Goal: Task Accomplishment & Management: Manage account settings

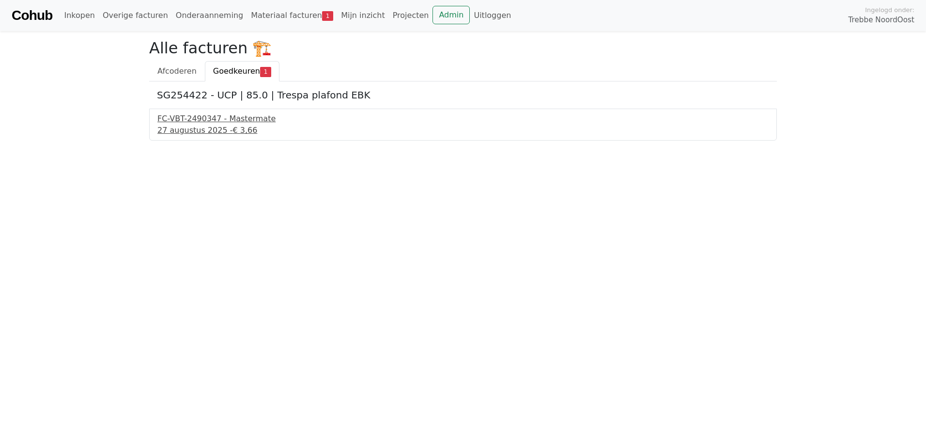
click at [201, 130] on div "27 augustus 2025 - € 3,66" at bounding box center [462, 130] width 611 height 12
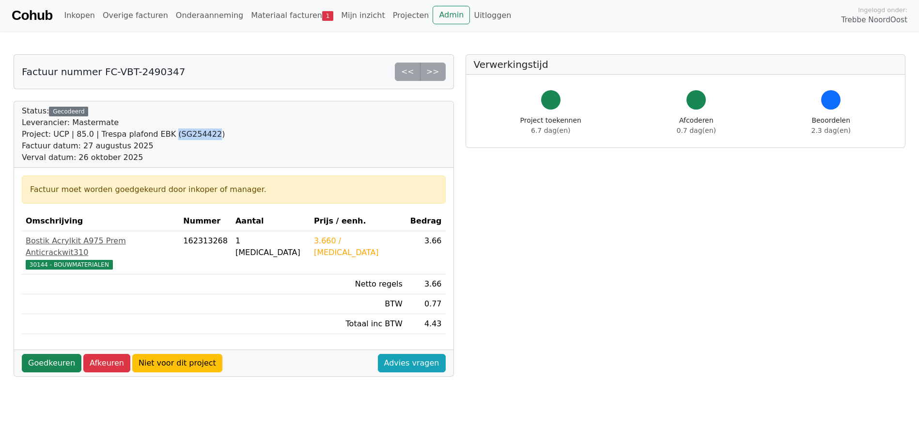
drag, startPoint x: 158, startPoint y: 133, endPoint x: 194, endPoint y: 133, distance: 35.4
click at [194, 133] on div "Project: UCP | 85.0 | Trespa plafond EBK (SG254422)" at bounding box center [123, 134] width 203 height 12
drag, startPoint x: 194, startPoint y: 133, endPoint x: 186, endPoint y: 134, distance: 8.3
click at [184, 134] on div "Project: UCP | 85.0 | Trespa plafond EBK (SG254422)" at bounding box center [123, 134] width 203 height 12
drag, startPoint x: 194, startPoint y: 134, endPoint x: 160, endPoint y: 135, distance: 33.4
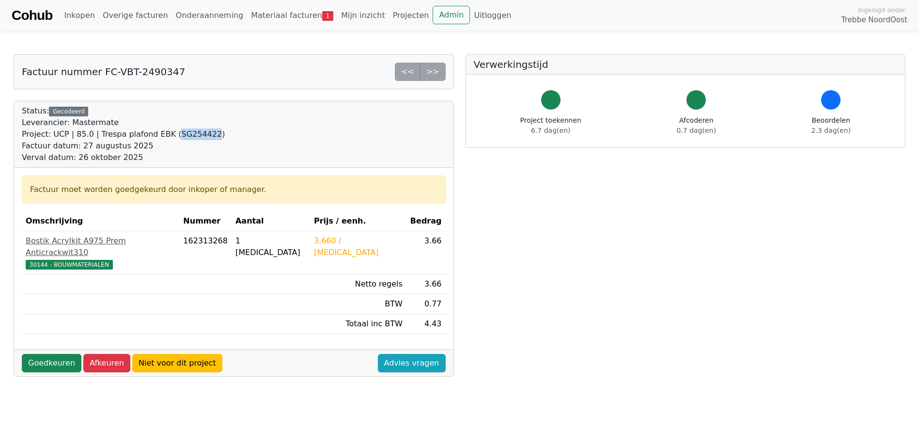
click at [160, 135] on div "Project: UCP | 85.0 | Trespa plafond EBK (SG254422)" at bounding box center [123, 134] width 203 height 12
drag, startPoint x: 160, startPoint y: 135, endPoint x: 167, endPoint y: 138, distance: 7.2
copy div "SG254422"
click at [148, 354] on link "Niet voor dit project" at bounding box center [177, 363] width 90 height 18
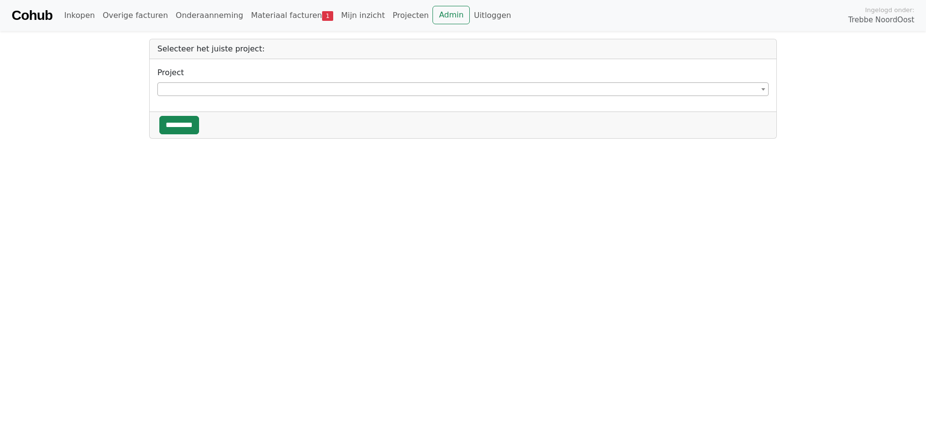
click at [219, 91] on span at bounding box center [462, 89] width 611 height 14
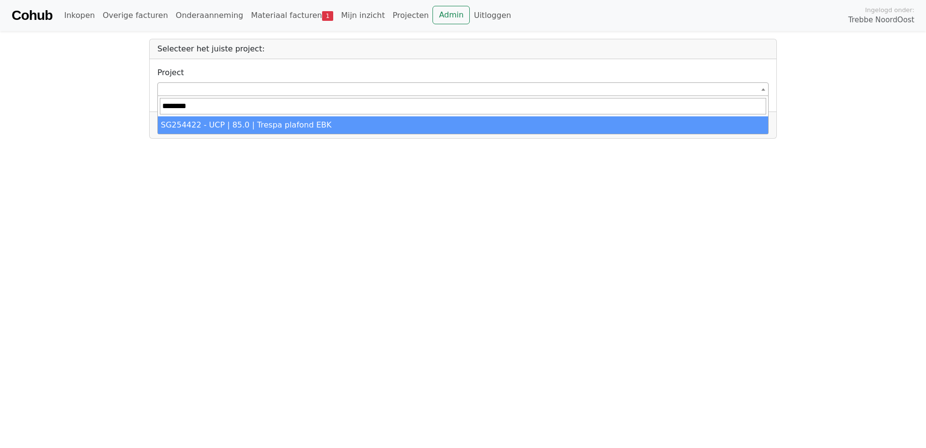
type input "********"
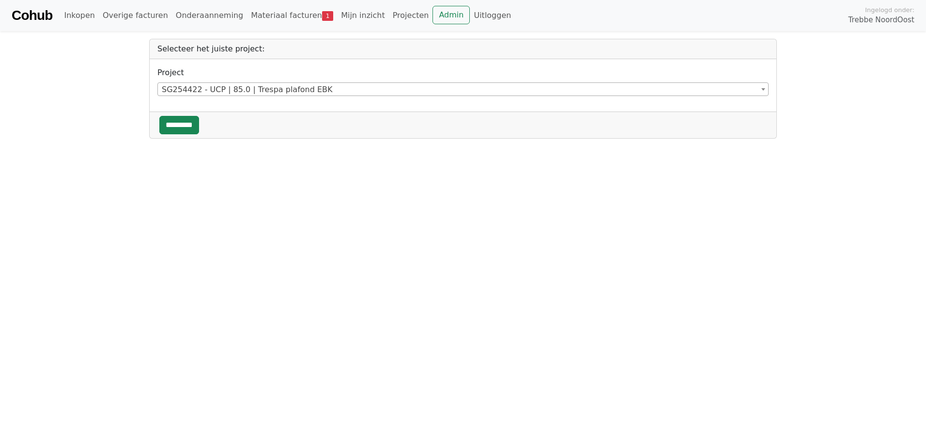
select select "******"
click at [199, 127] on input "*********" at bounding box center [179, 125] width 40 height 18
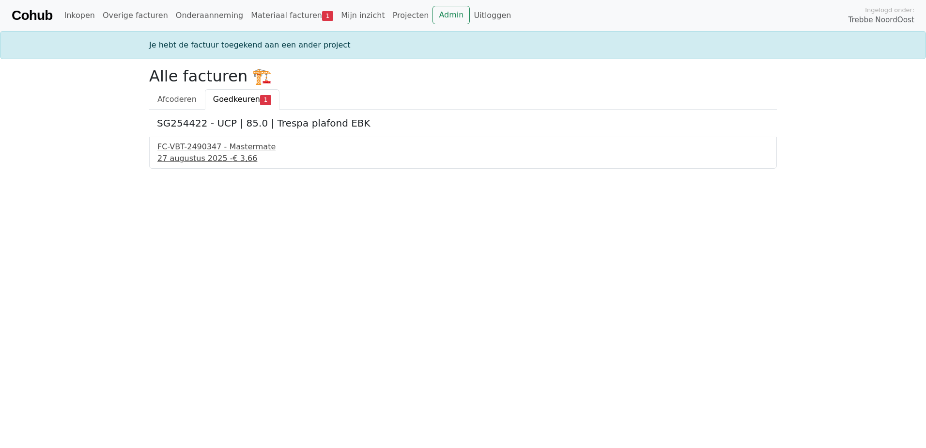
click at [219, 155] on div "27 augustus 2025 - € 3,66" at bounding box center [462, 159] width 611 height 12
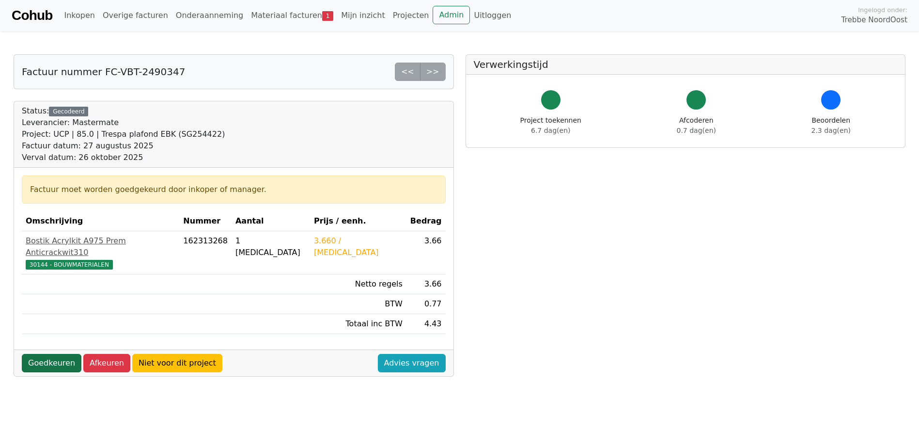
click at [50, 355] on link "Goedkeuren" at bounding box center [52, 363] width 60 height 18
